Goal: Task Accomplishment & Management: Use online tool/utility

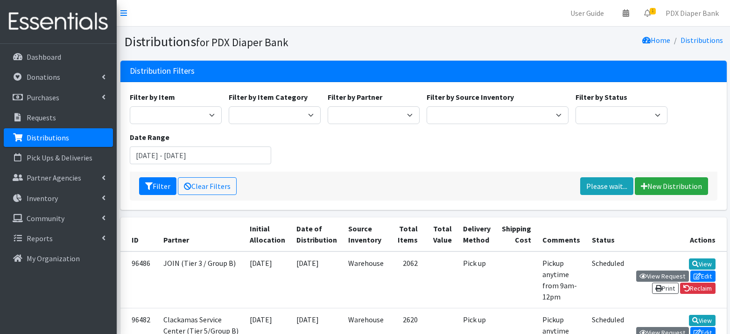
scroll to position [9, 0]
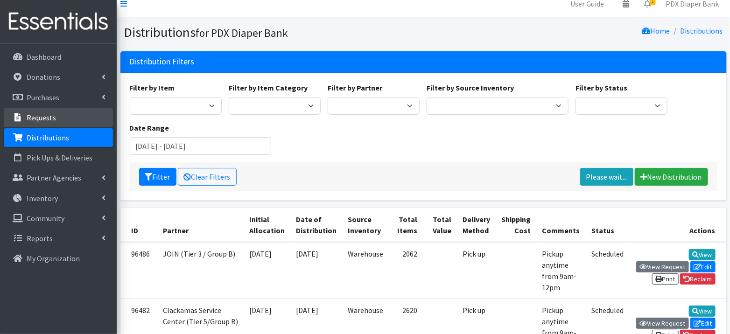
click at [74, 117] on link "Requests" at bounding box center [58, 117] width 109 height 19
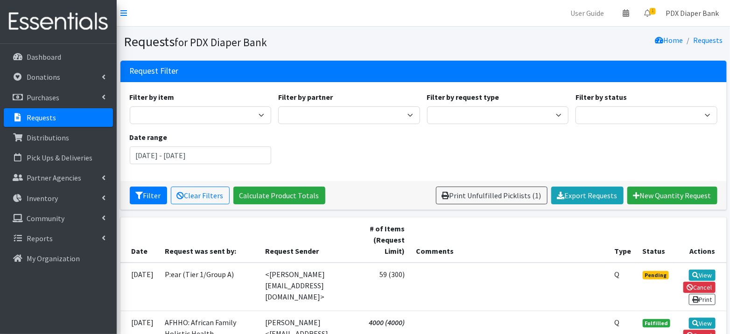
click at [689, 11] on link "PDX Diaper Bank" at bounding box center [692, 13] width 68 height 19
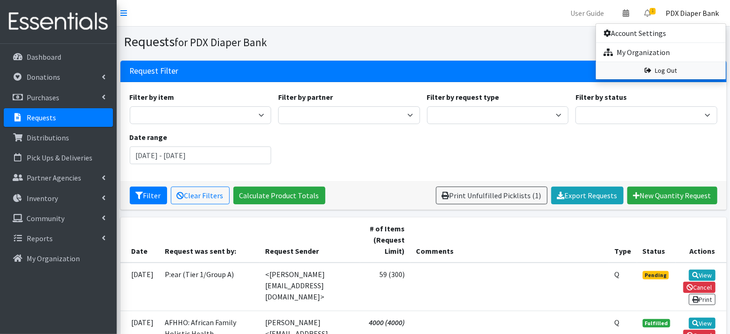
click at [660, 70] on link "Log Out" at bounding box center [661, 70] width 130 height 17
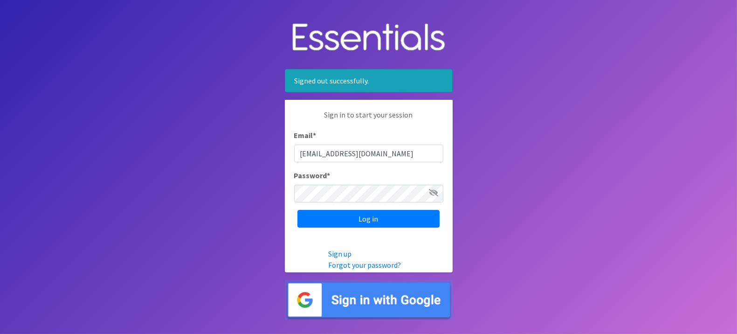
click at [393, 153] on input "info@pdxdiaperbank.org" at bounding box center [368, 154] width 149 height 18
type input "pdxdiaperbank@pdxdiaperbank.org"
click at [386, 219] on input "Log in" at bounding box center [369, 219] width 142 height 18
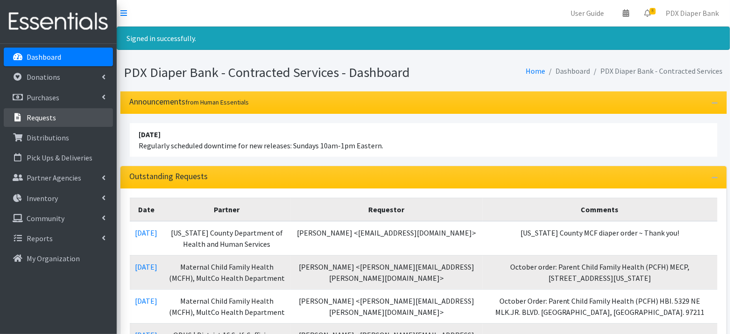
click at [51, 118] on p "Requests" at bounding box center [41, 117] width 29 height 9
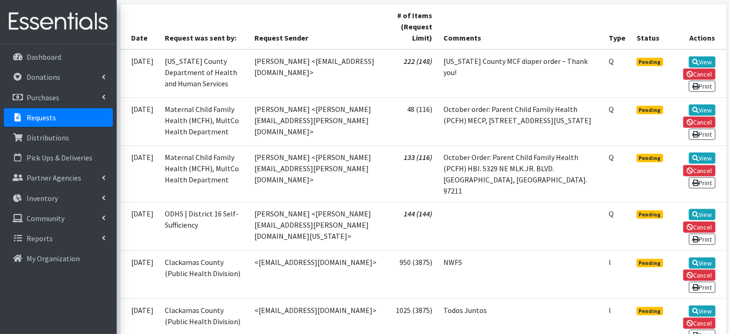
scroll to position [182, 0]
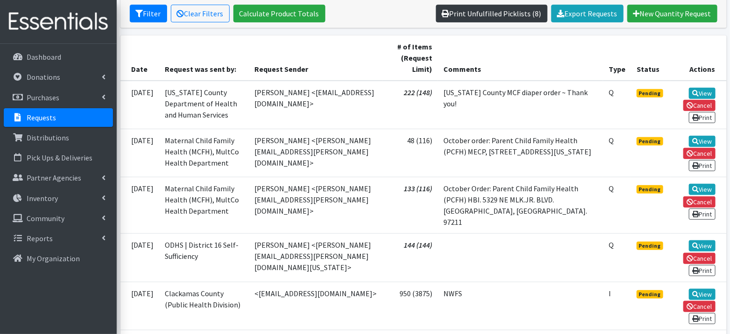
click at [483, 11] on link "Print Unfulfilled Picklists (8)" at bounding box center [491, 14] width 111 height 18
